Goal: Transaction & Acquisition: Download file/media

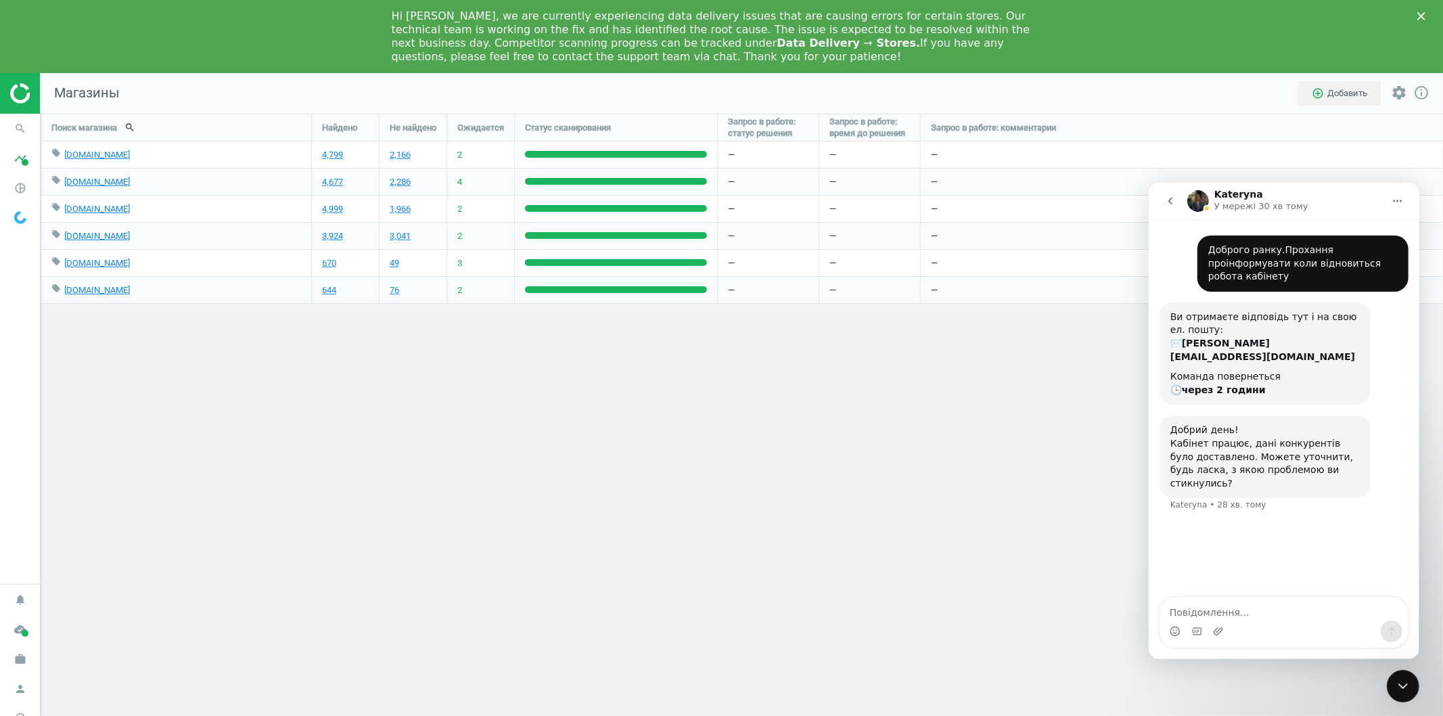
scroll to position [700, 1426]
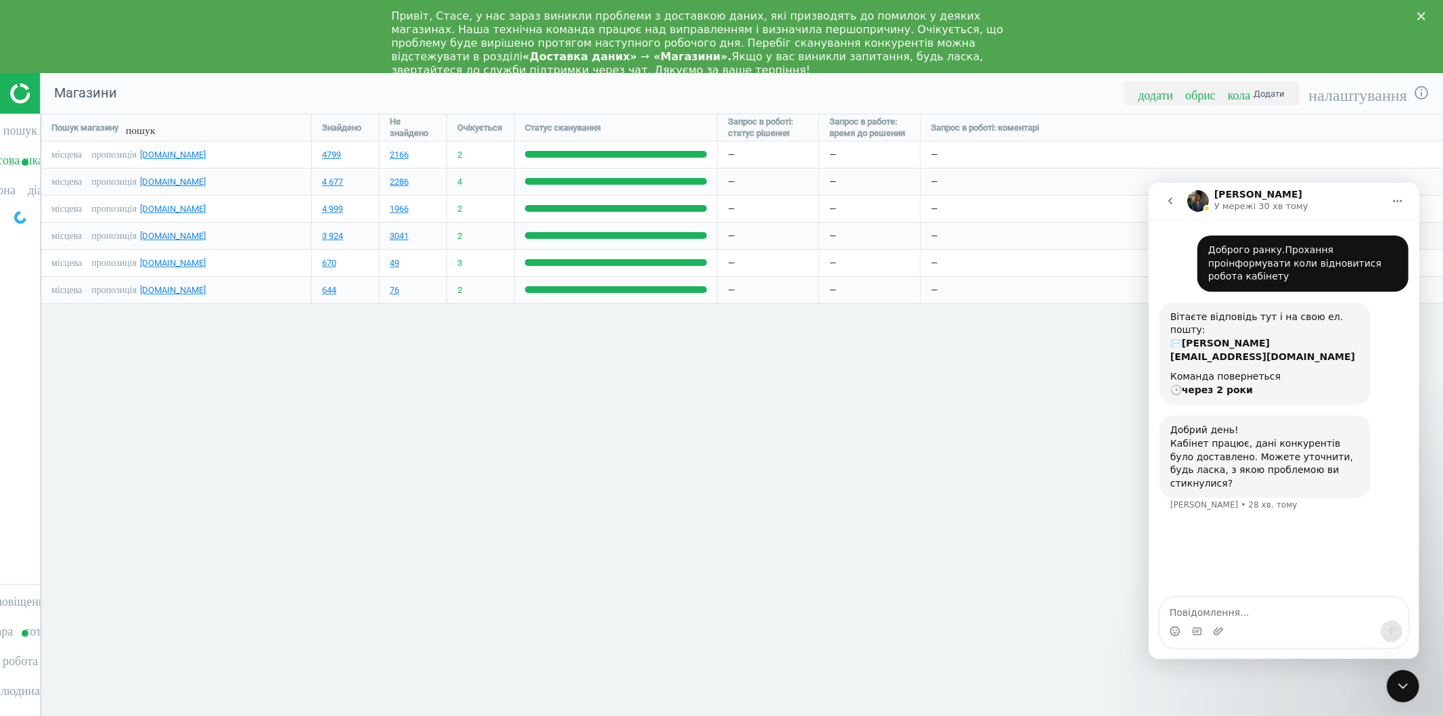
click at [272, 580] on div "Пошук магазину пошук Знайдено Не знайдено Очікується Статус сканування Запрос в…" at bounding box center [742, 451] width 1402 height 675
click at [1224, 611] on textarea "Повідомлення..." at bounding box center [1284, 608] width 248 height 23
paste textarea "Повідомлення..."
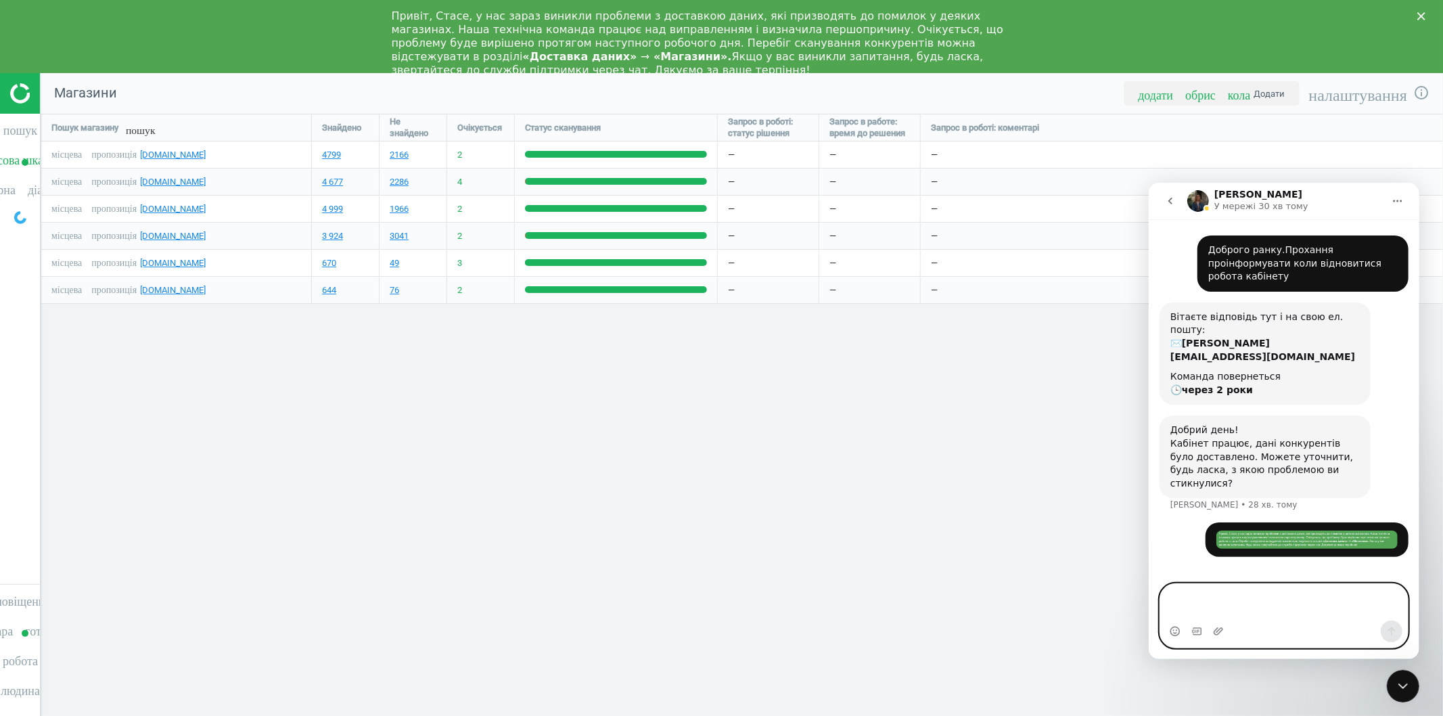
type textarea "Ц"
type textarea "Дане повідомлення баг?"
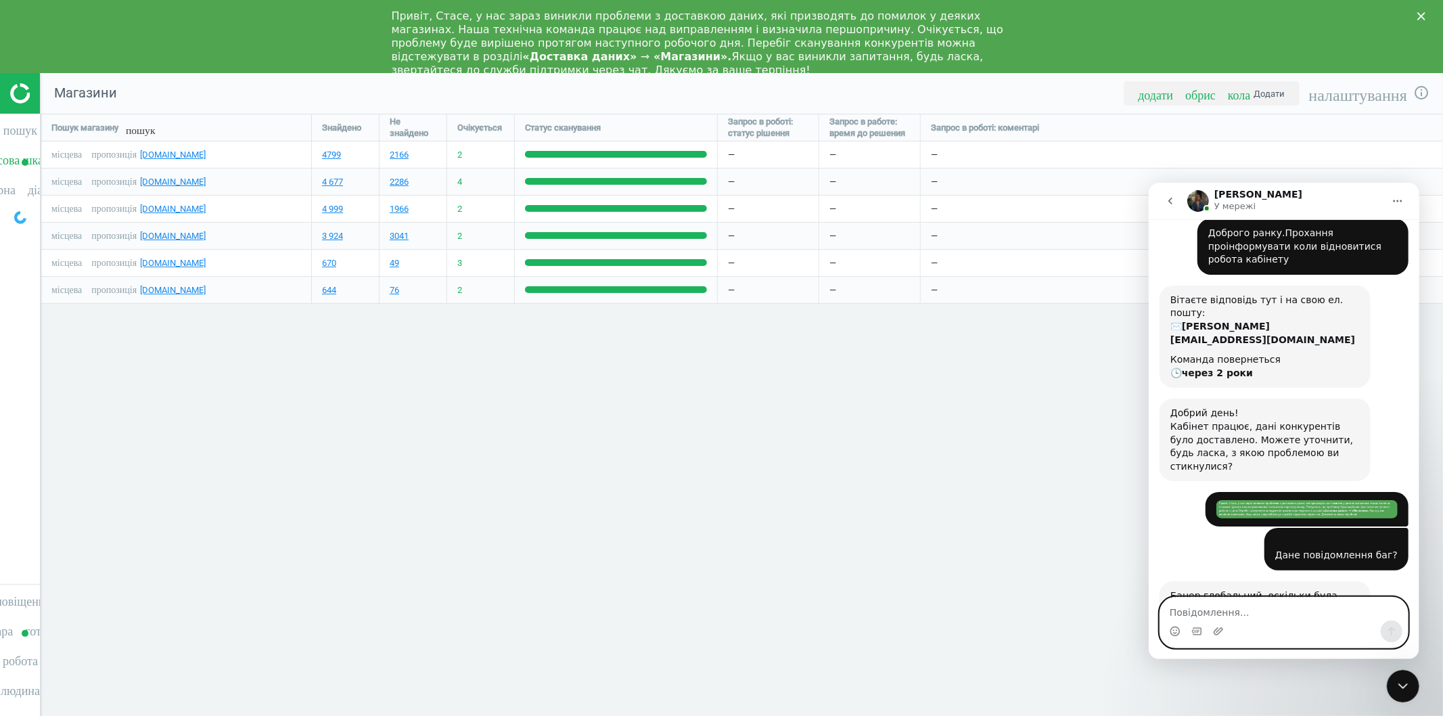
scroll to position [58, 0]
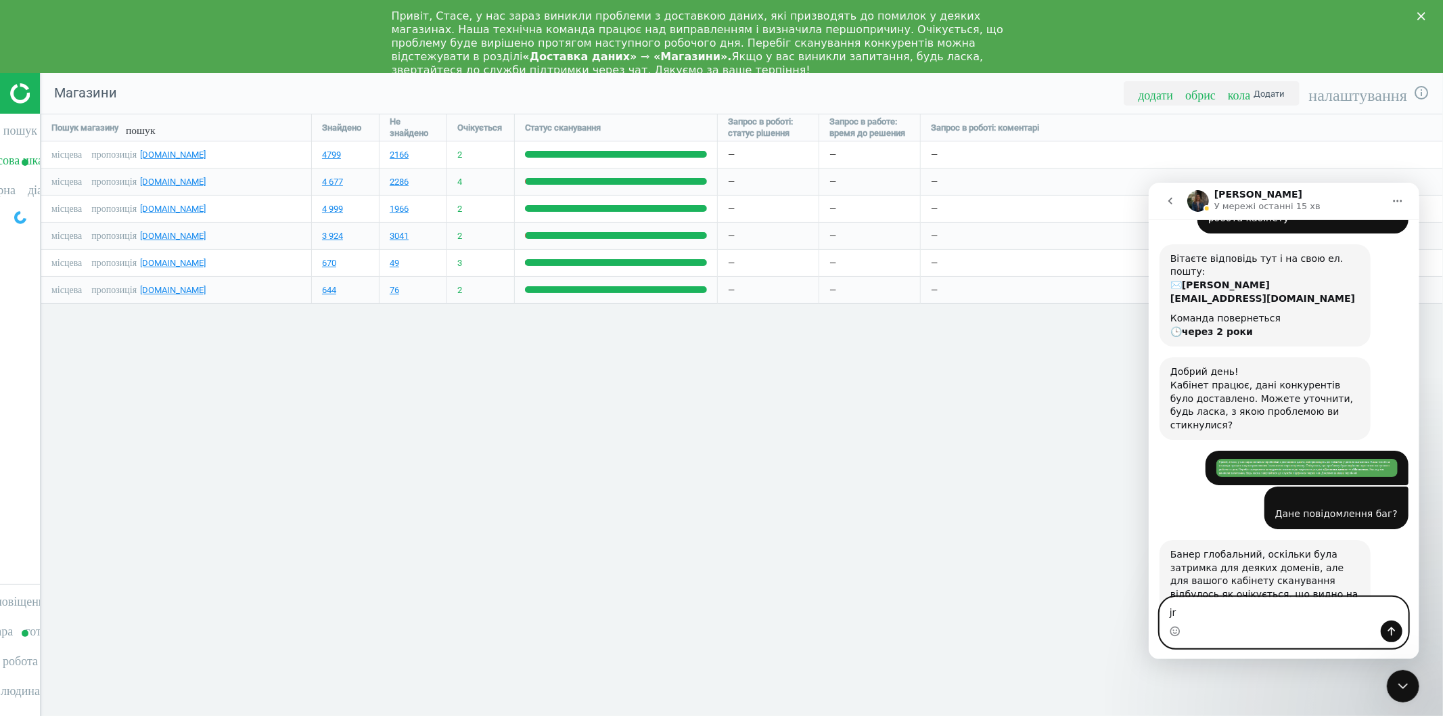
type textarea "j"
type textarea "ок зрозуміло"
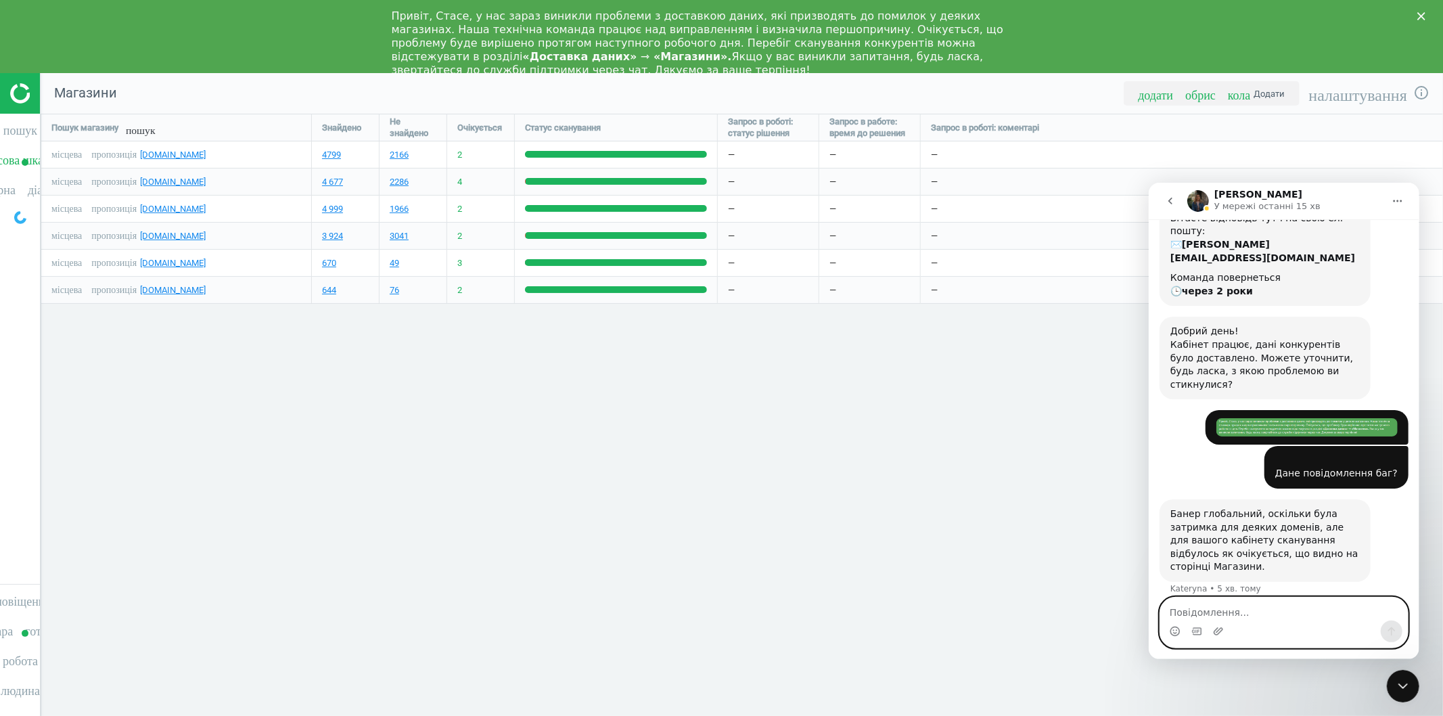
scroll to position [98, 0]
click at [22, 95] on img at bounding box center [58, 93] width 96 height 20
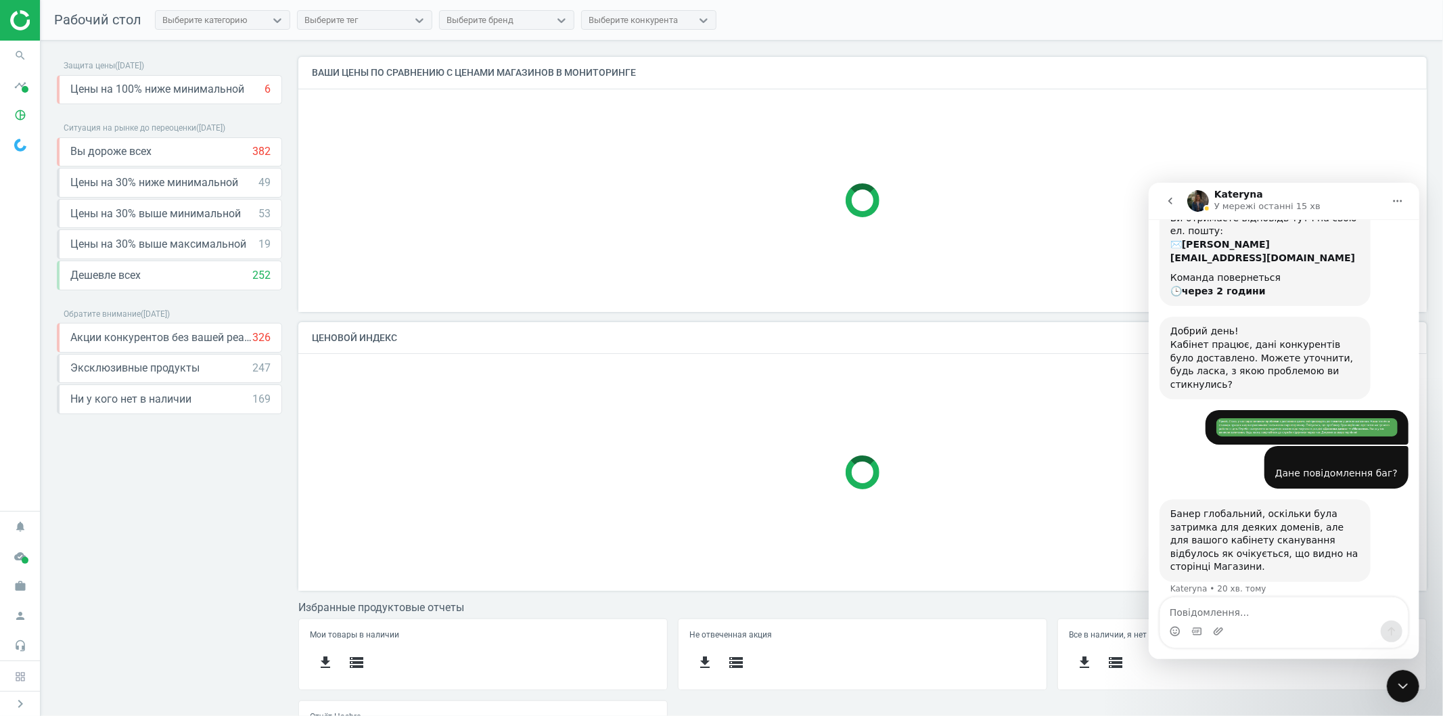
scroll to position [112, 0]
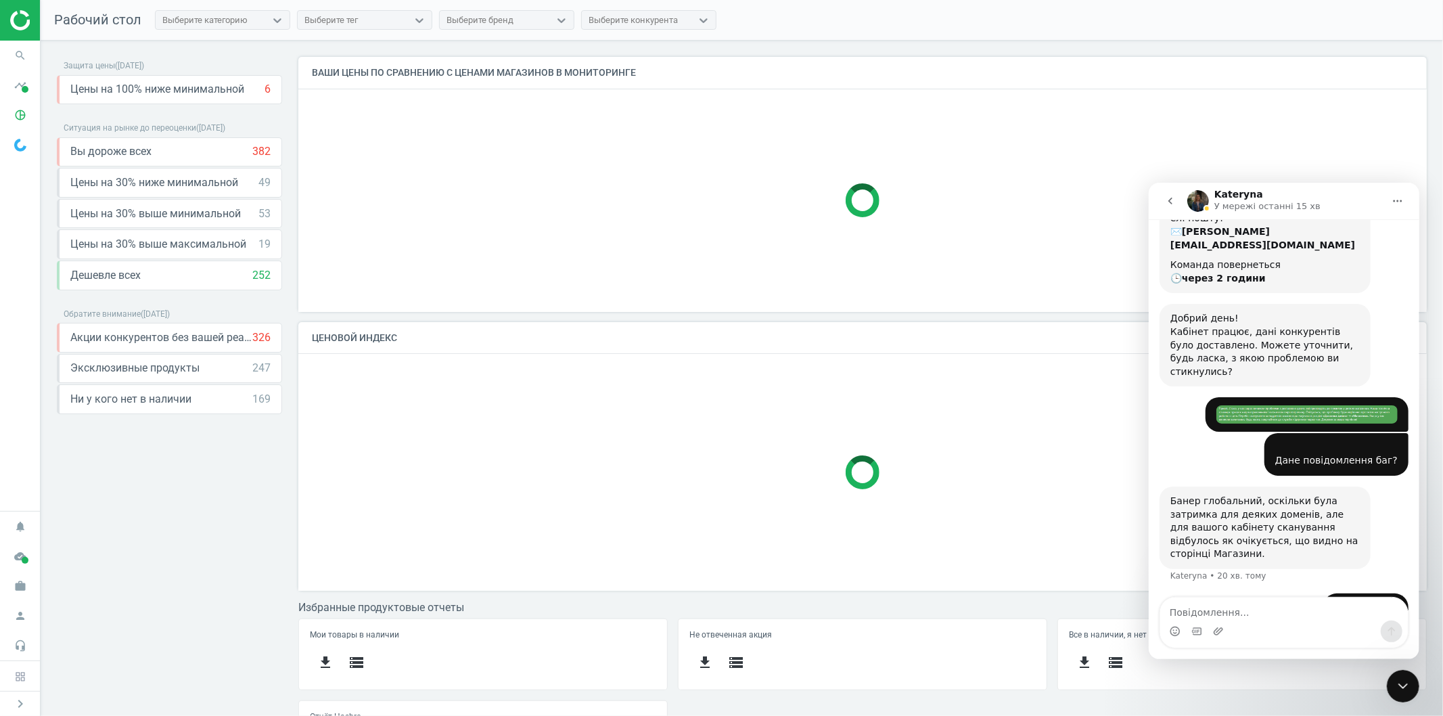
click at [1402, 679] on icon "Закрити програму для спілкування Intercom" at bounding box center [1402, 685] width 16 height 16
click at [20, 113] on icon "pie_chart_outlined" at bounding box center [20, 115] width 26 height 26
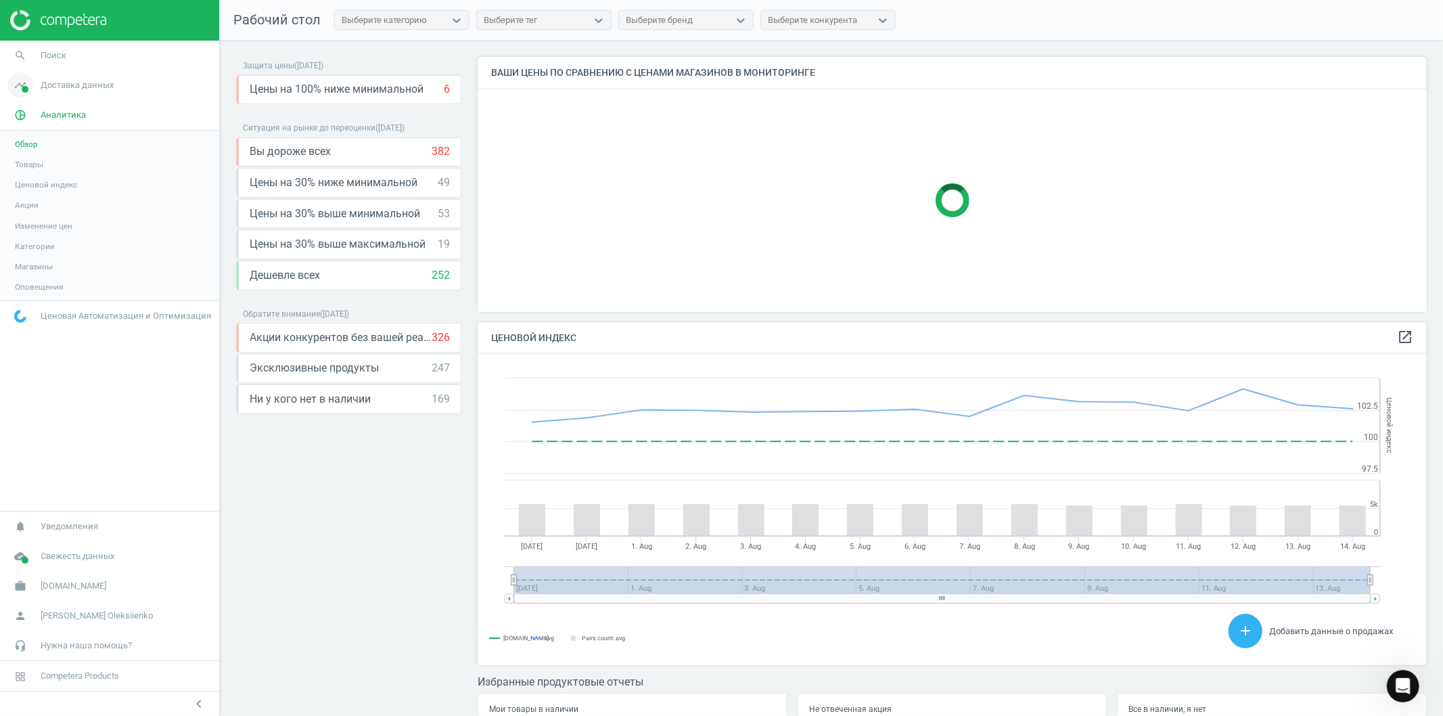
click at [52, 84] on span "Доставка данных" at bounding box center [77, 85] width 73 height 12
click at [24, 114] on span "Обзор" at bounding box center [26, 114] width 23 height 11
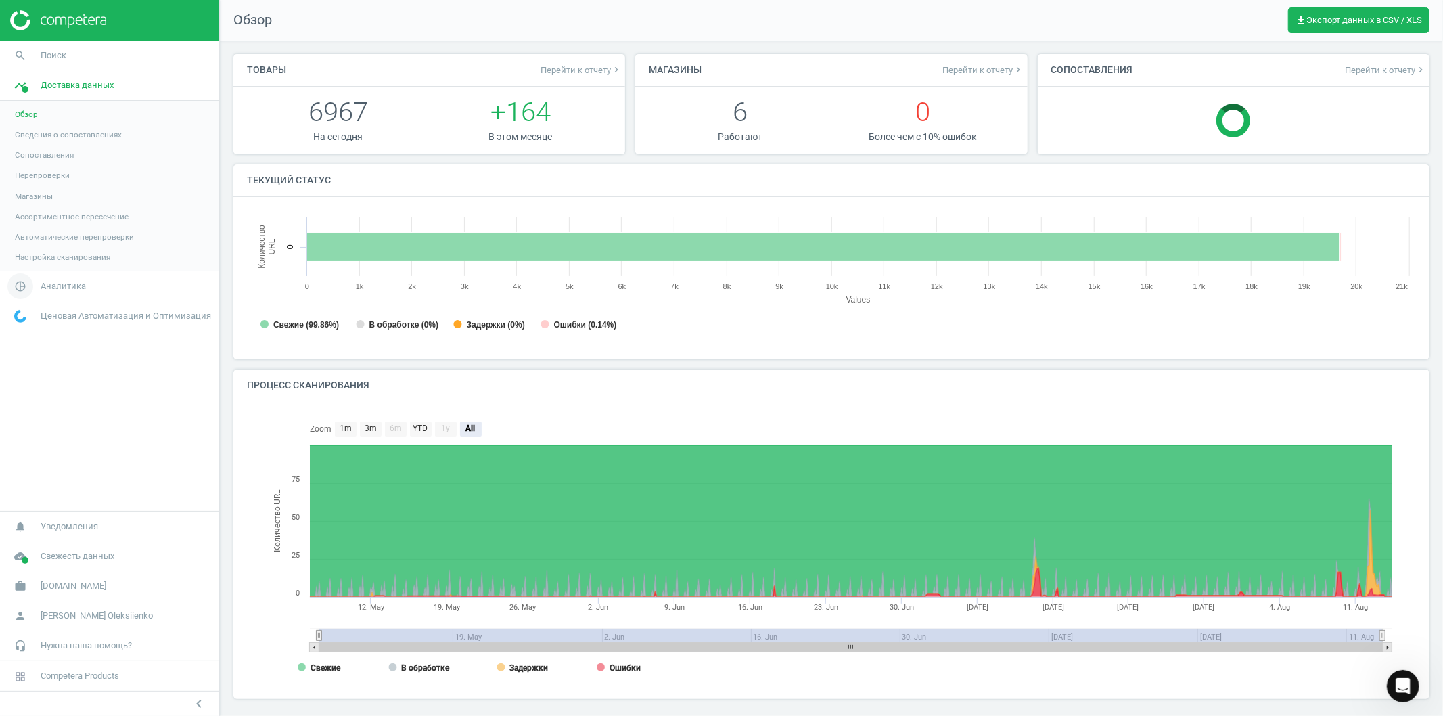
scroll to position [7, 7]
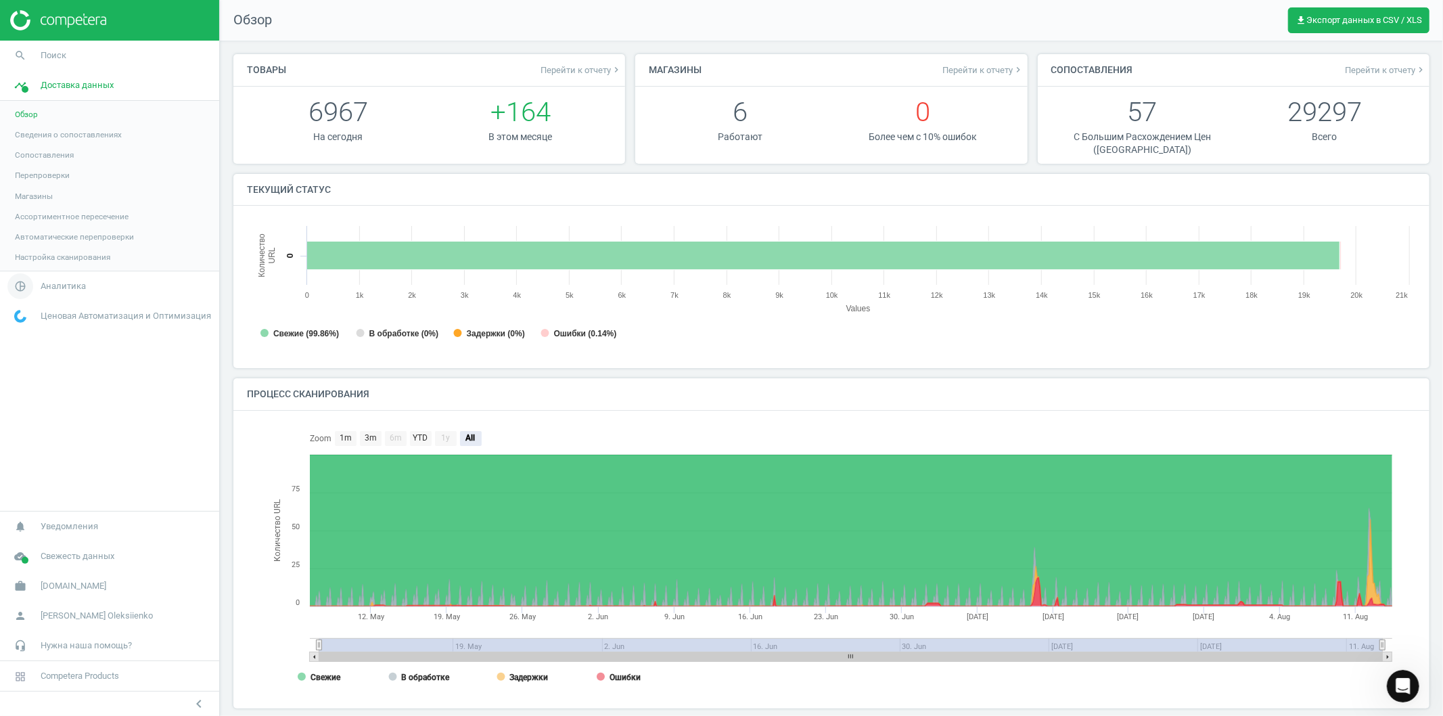
click at [20, 286] on icon "pie_chart_outlined" at bounding box center [20, 286] width 26 height 26
click at [26, 163] on span "Товары" at bounding box center [29, 164] width 28 height 11
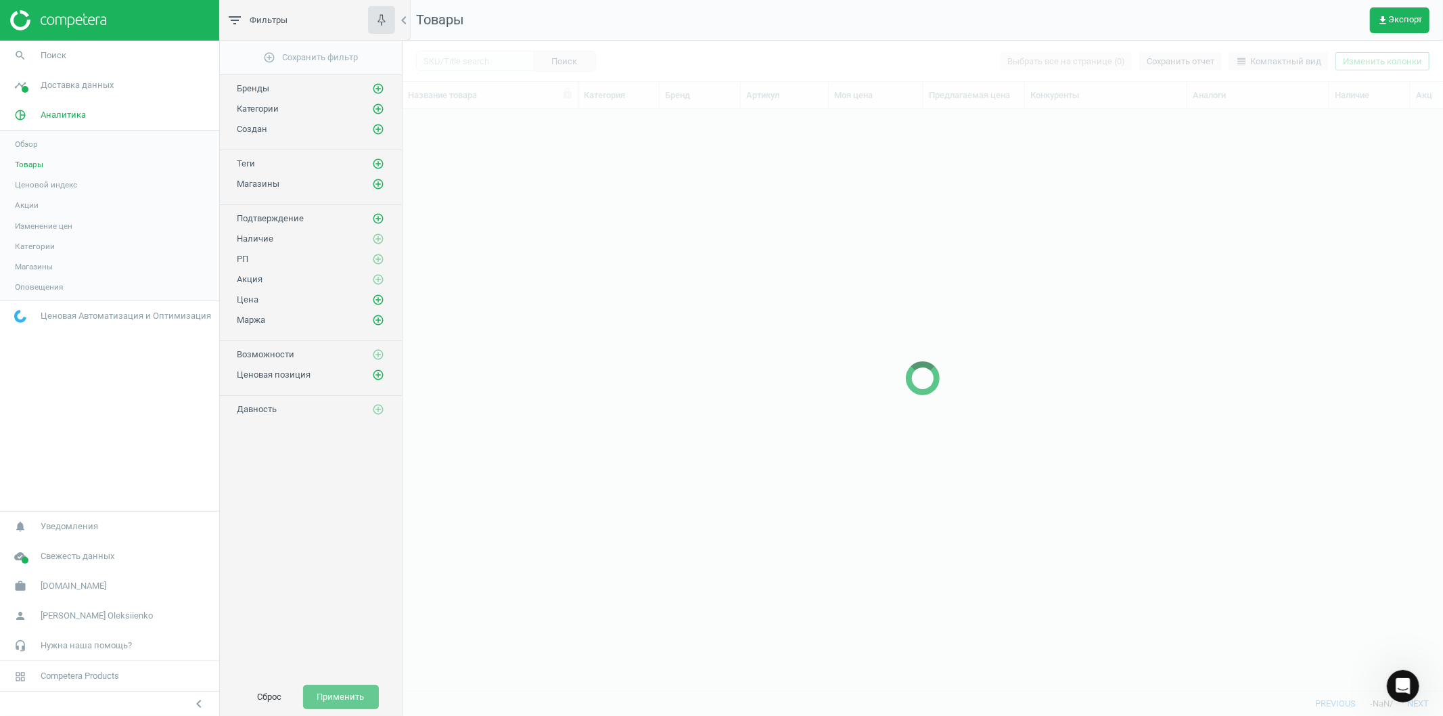
scroll to position [558, 1029]
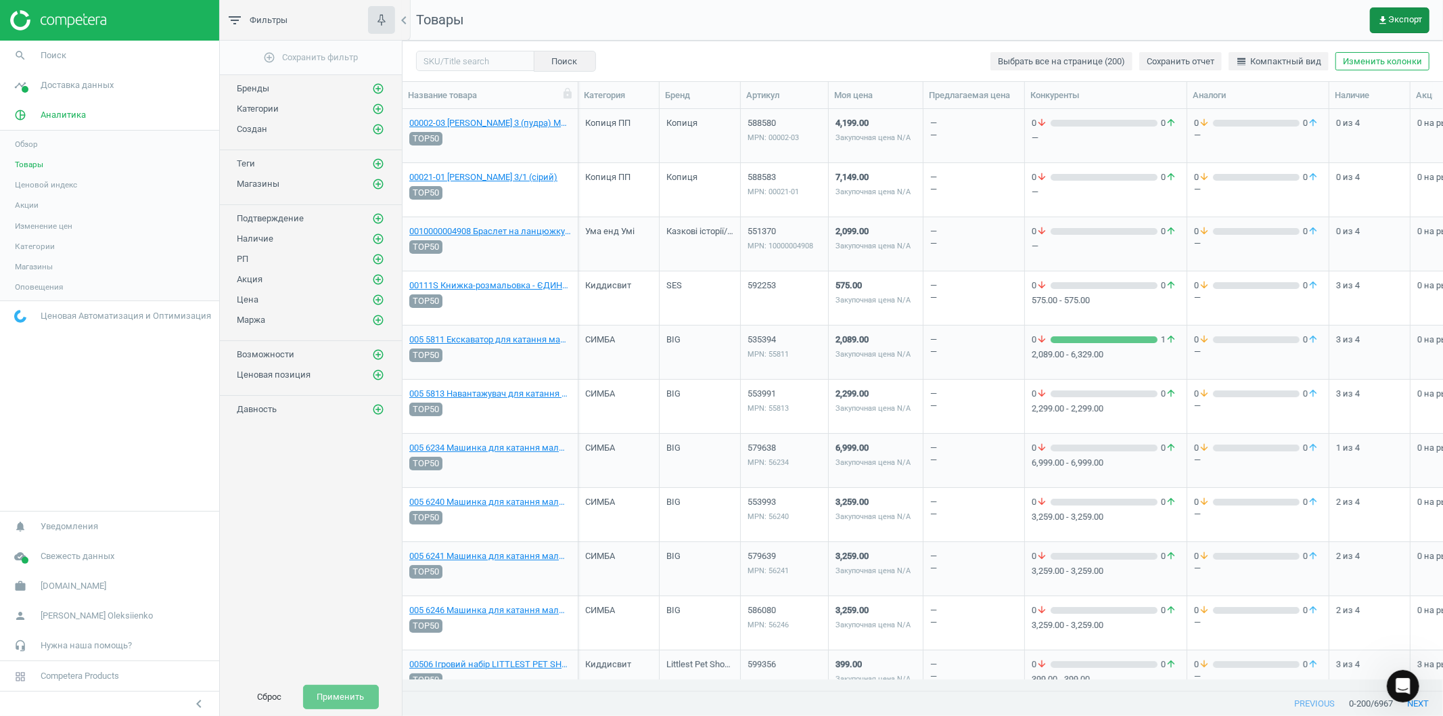
click at [1402, 18] on span "get_app Экспорт" at bounding box center [1399, 20] width 45 height 11
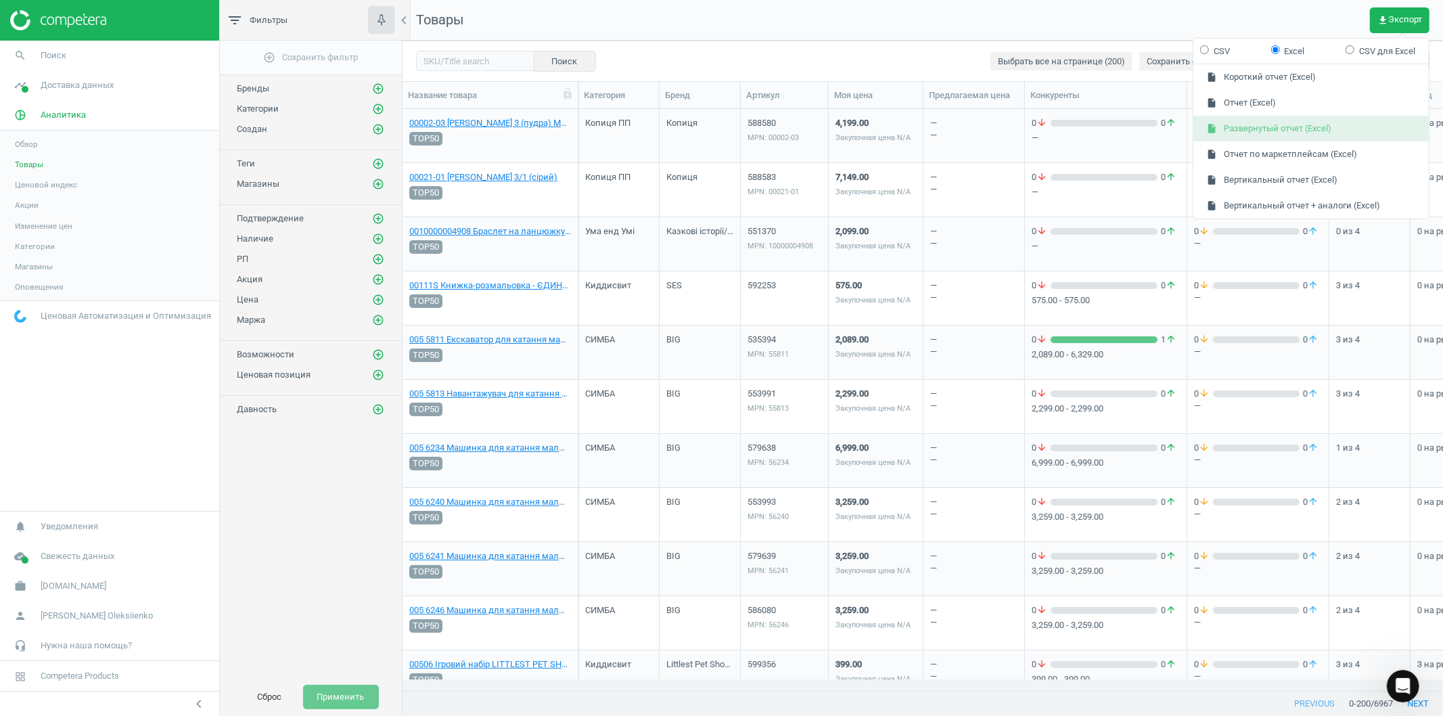
click at [1273, 127] on button "insert_drive_file Развернутый отчет (Excel)" at bounding box center [1310, 129] width 235 height 26
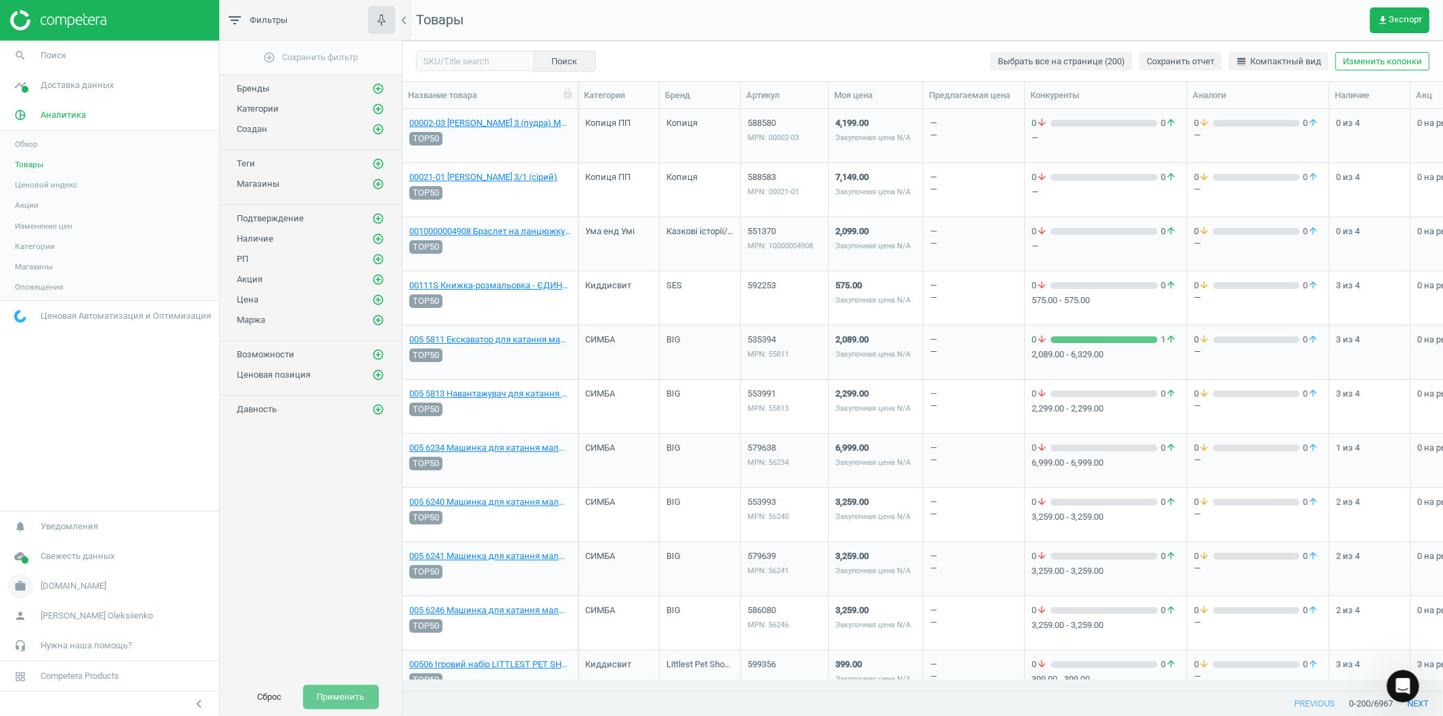
click at [51, 587] on span "[DOMAIN_NAME]" at bounding box center [74, 586] width 66 height 12
click at [51, 563] on span "Настройки кампании" at bounding box center [55, 566] width 80 height 11
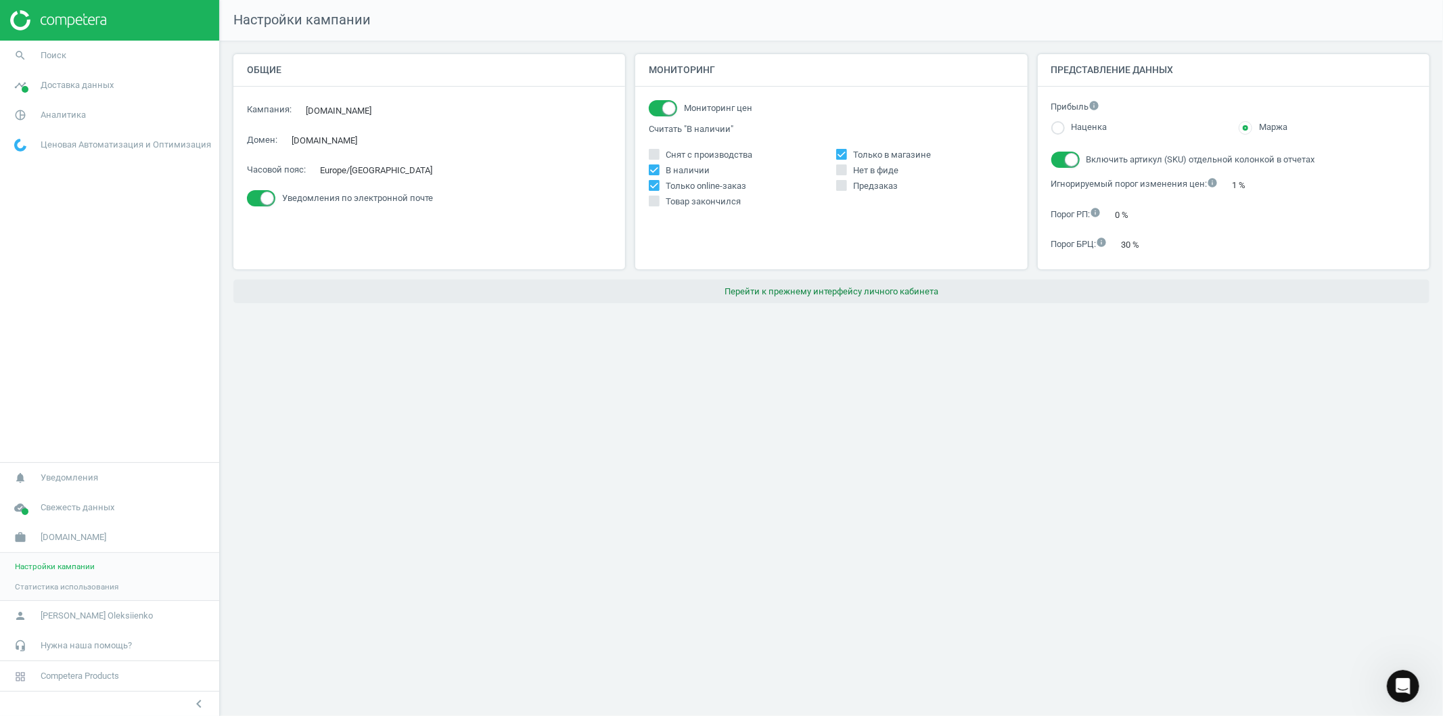
click at [763, 296] on button "Перейти к прежнему интерфейсу личного кабинета" at bounding box center [831, 291] width 1196 height 24
